Goal: Navigation & Orientation: Find specific page/section

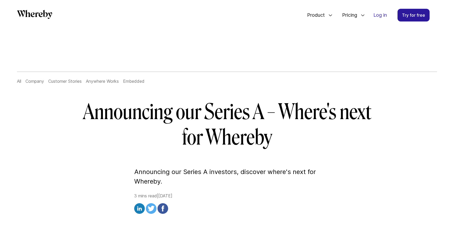
click at [21, 81] on link "All" at bounding box center [19, 80] width 4 height 5
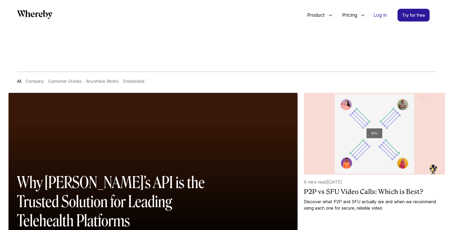
click at [34, 81] on link "Company" at bounding box center [34, 80] width 19 height 5
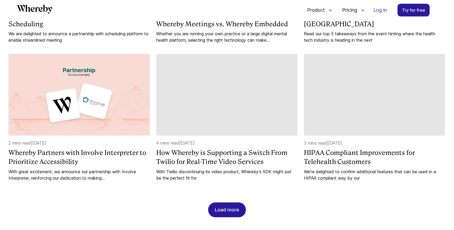
scroll to position [461, 0]
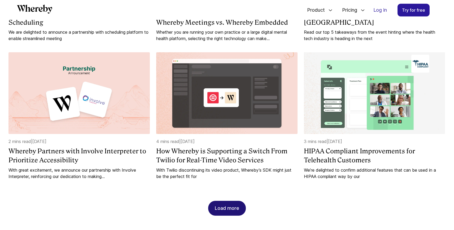
click at [224, 201] on div "Load more" at bounding box center [227, 208] width 24 height 14
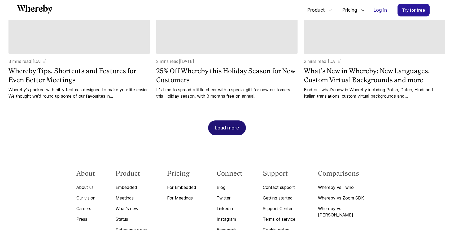
scroll to position [831, 0]
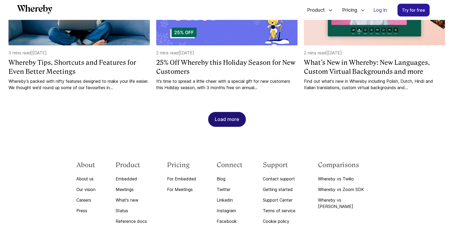
click at [225, 112] on div "Load more" at bounding box center [227, 119] width 24 height 14
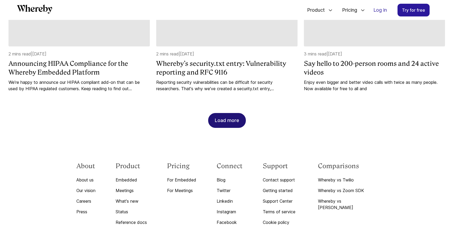
scroll to position [1115, 0]
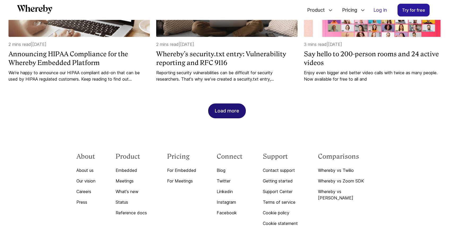
click at [225, 104] on div "Load more" at bounding box center [227, 111] width 24 height 14
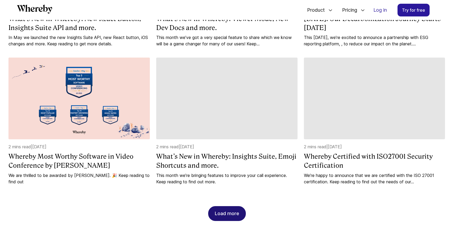
scroll to position [1288, 0]
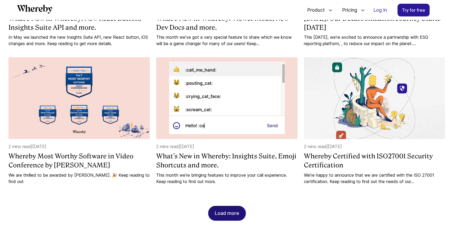
click at [235, 206] on div "Load more" at bounding box center [227, 213] width 24 height 14
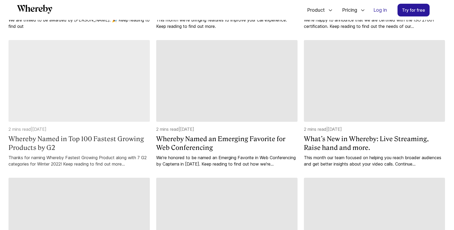
scroll to position [1438, 0]
